Goal: Information Seeking & Learning: Understand process/instructions

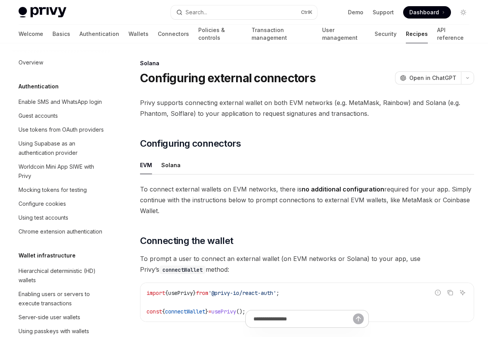
scroll to position [1235, 0]
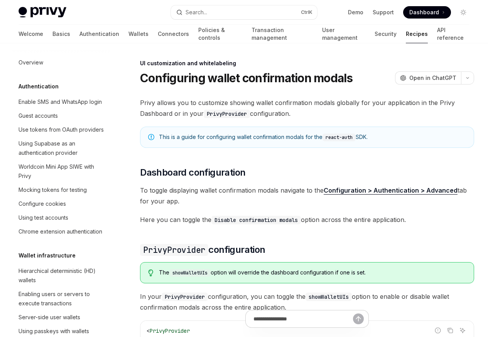
scroll to position [337, 0]
